Goal: Transaction & Acquisition: Purchase product/service

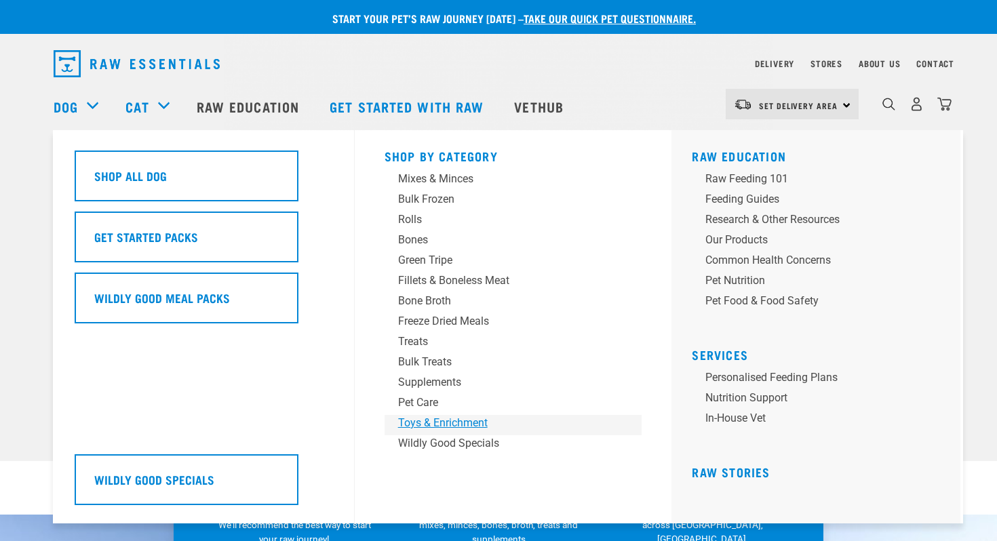
click at [440, 425] on div "Toys & Enrichment" at bounding box center [504, 423] width 212 height 16
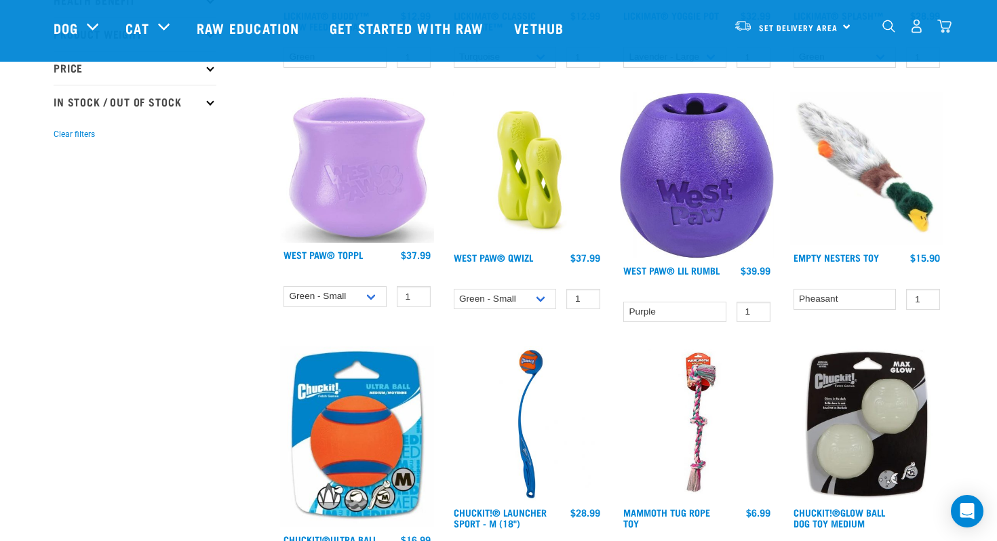
scroll to position [360, 0]
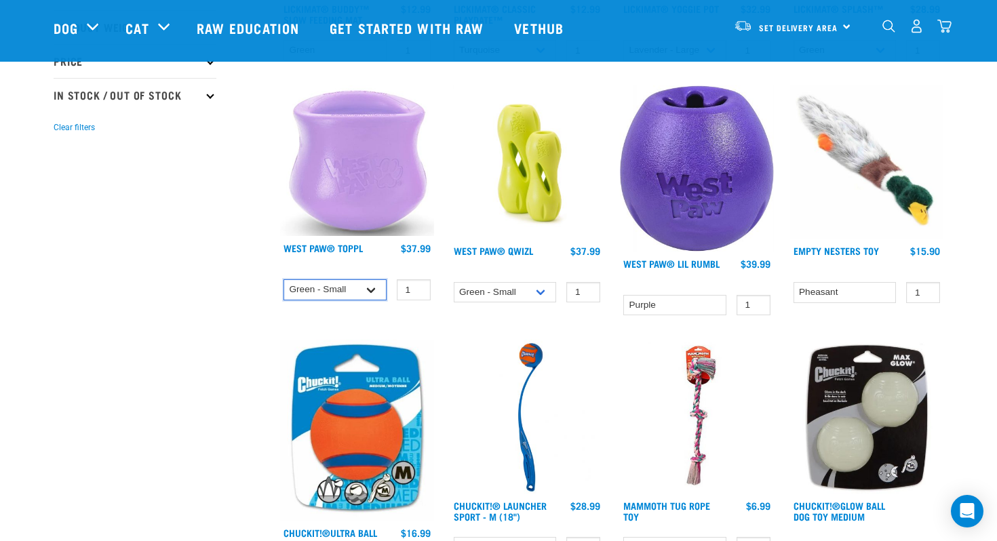
click at [372, 285] on select "Green - Small Lavender - Small Green - Large" at bounding box center [335, 290] width 103 height 21
select select "626158"
click at [284, 280] on select "Green - Small Lavender - Small Green - Large" at bounding box center [335, 290] width 103 height 21
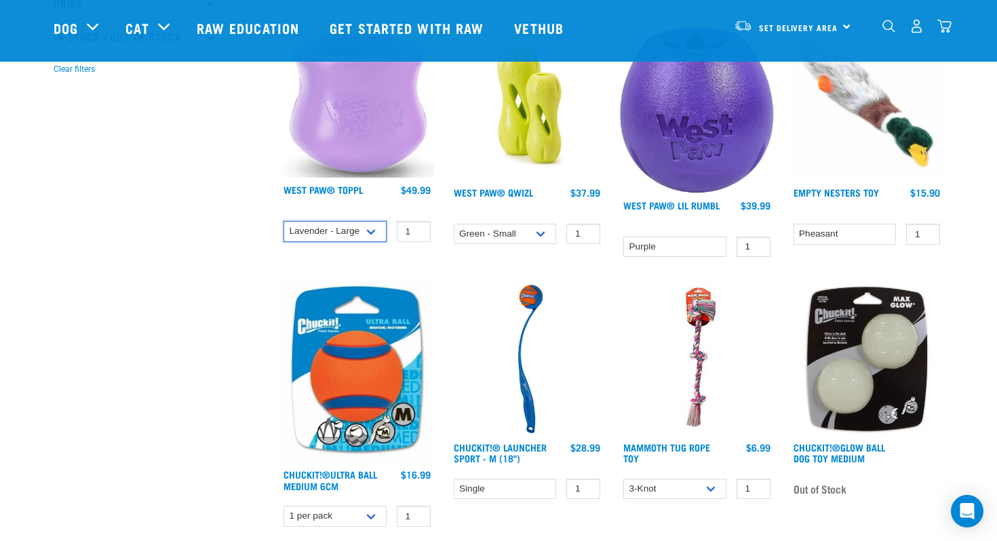
scroll to position [425, 0]
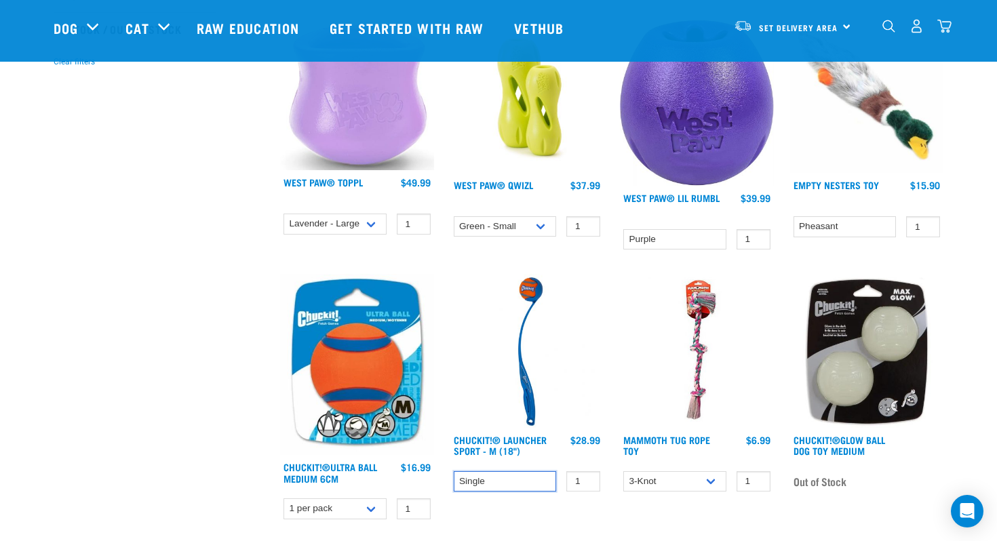
click at [491, 489] on select "Single" at bounding box center [505, 482] width 103 height 21
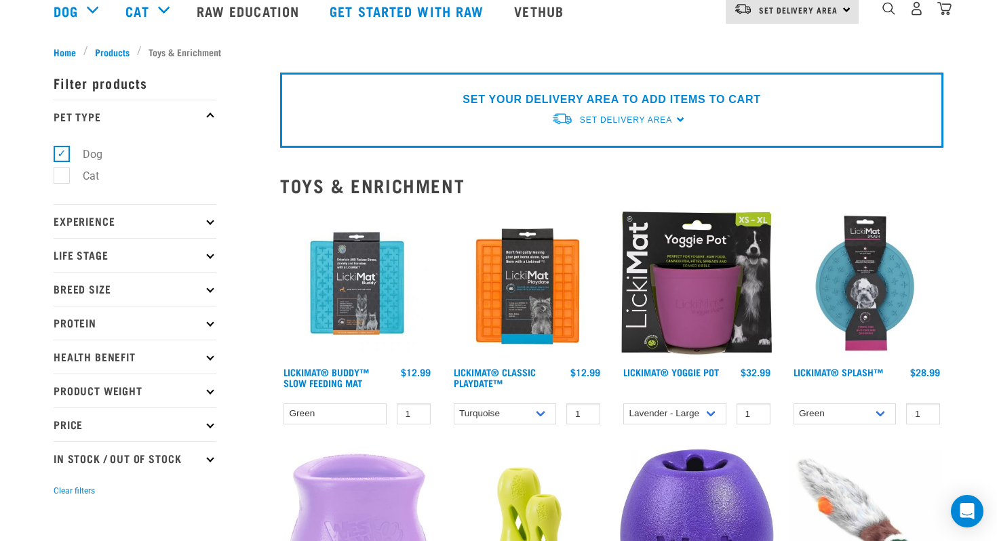
scroll to position [0, 0]
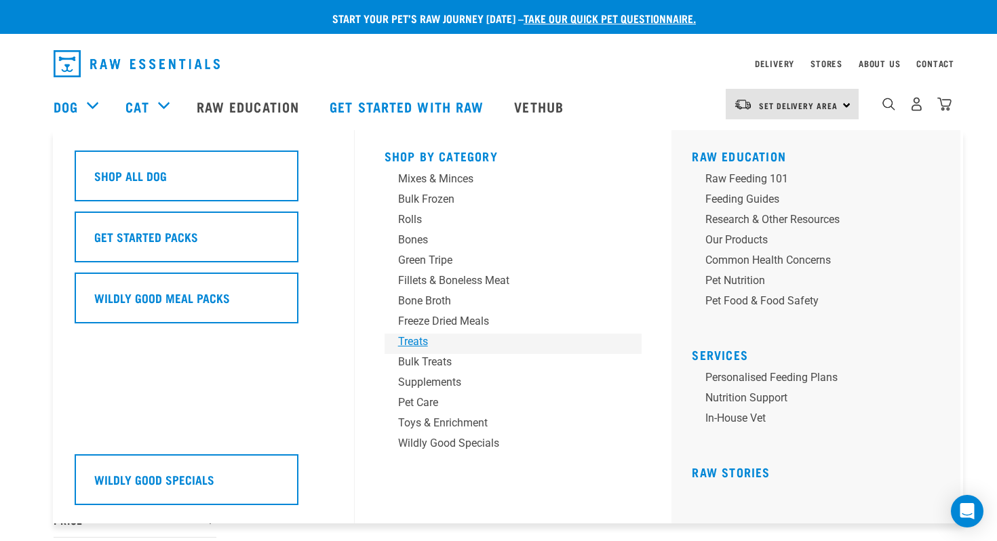
click at [434, 343] on div "Treats" at bounding box center [504, 342] width 212 height 16
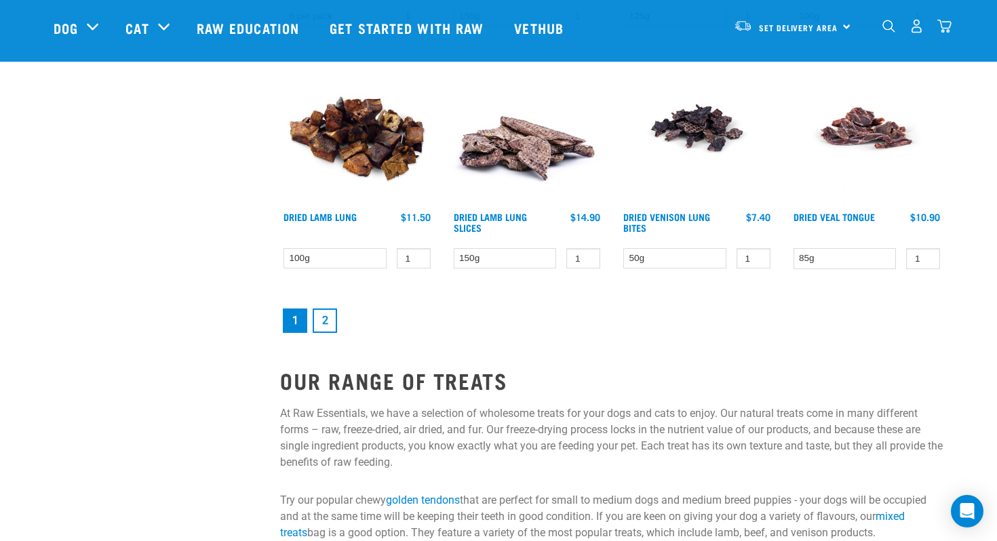
scroll to position [1883, 0]
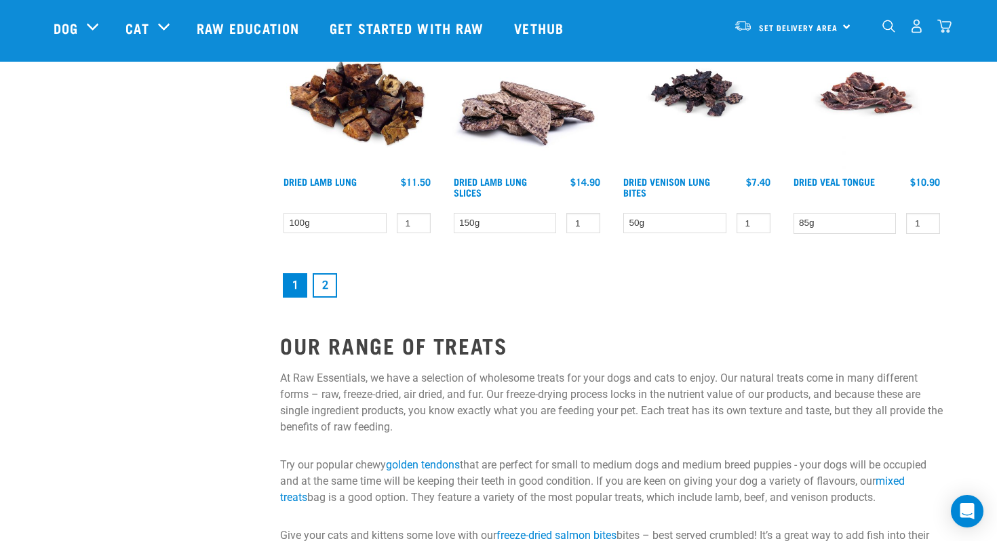
click at [322, 280] on link "2" at bounding box center [325, 285] width 24 height 24
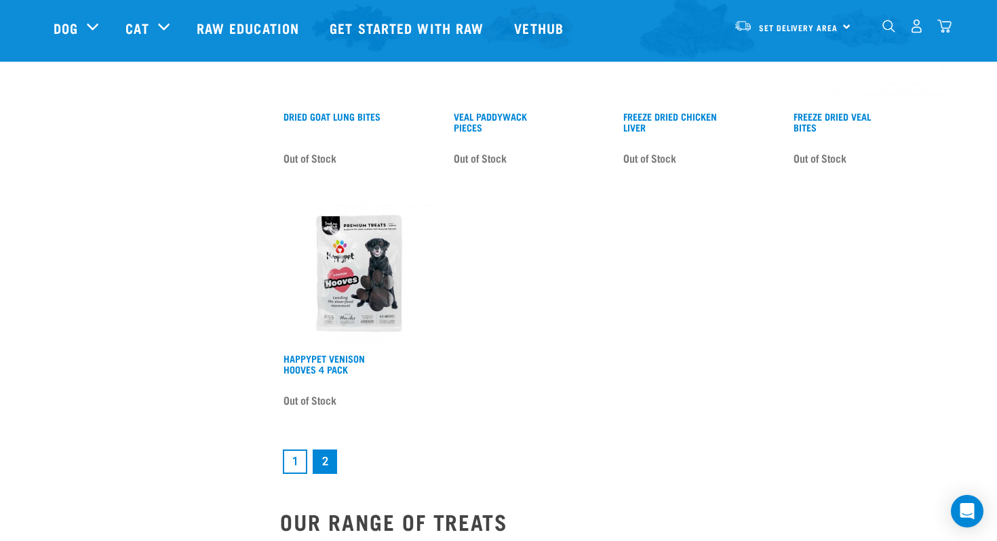
scroll to position [1912, 0]
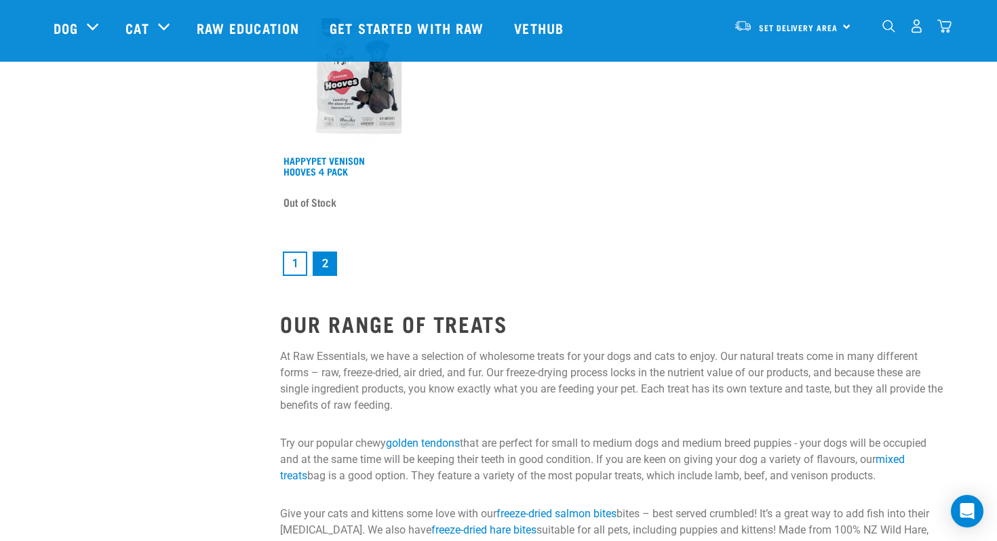
click at [298, 270] on link "1" at bounding box center [295, 264] width 24 height 24
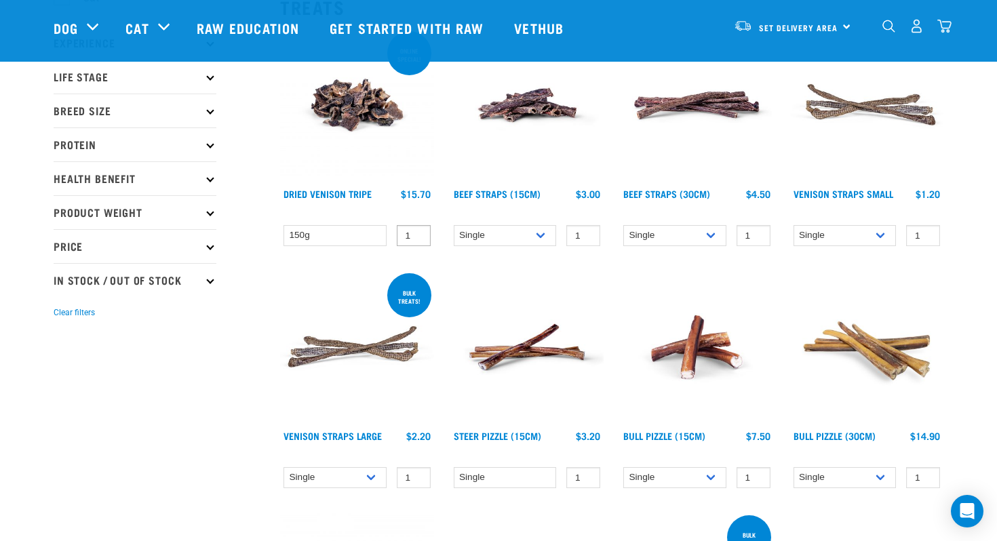
scroll to position [179, 0]
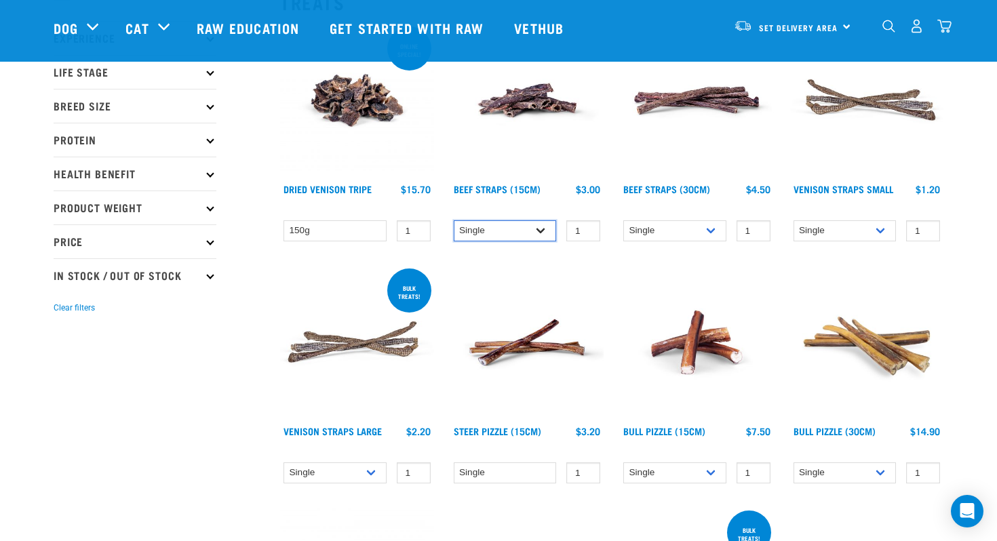
click at [542, 231] on select "Single 6 per pack 25 per pack" at bounding box center [505, 230] width 103 height 21
click at [454, 220] on select "Single 6 per pack 25 per pack" at bounding box center [505, 230] width 103 height 21
click at [540, 230] on select "Single 6 per pack 25 per pack" at bounding box center [505, 230] width 103 height 21
select select "251919"
click at [454, 220] on select "Single 6 per pack 25 per pack" at bounding box center [505, 230] width 103 height 21
